Goal: Information Seeking & Learning: Learn about a topic

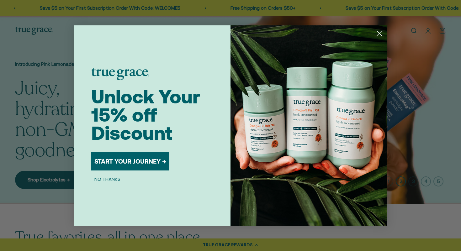
click at [378, 32] on circle "Close dialog" at bounding box center [379, 33] width 10 height 10
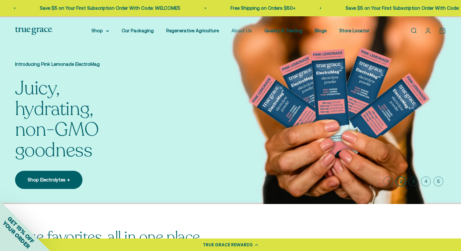
click at [244, 31] on link "About Us" at bounding box center [241, 30] width 20 height 5
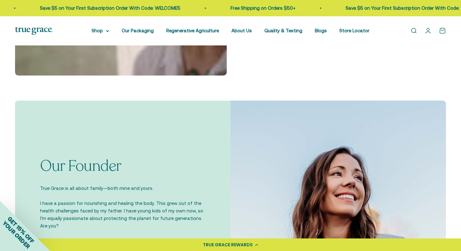
scroll to position [321, 0]
